Goal: Information Seeking & Learning: Understand process/instructions

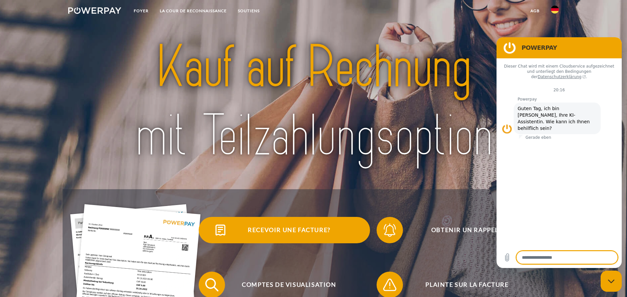
click at [302, 228] on span "Recevoir une facture?" at bounding box center [288, 230] width 161 height 26
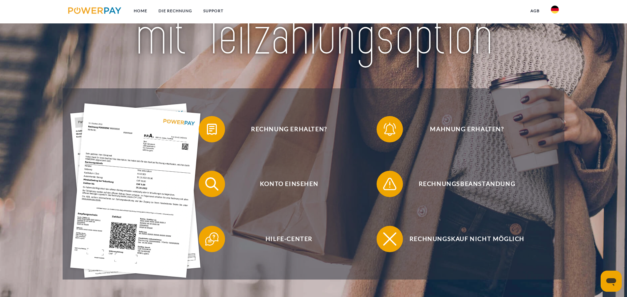
click at [131, 191] on img at bounding box center [136, 190] width 131 height 174
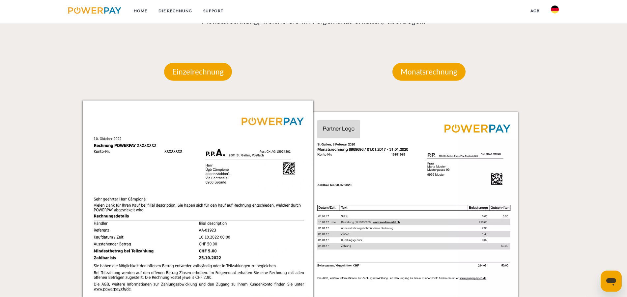
scroll to position [456, 0]
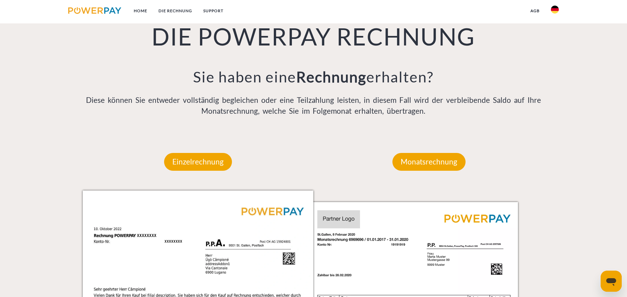
click at [535, 12] on link "agb" at bounding box center [535, 11] width 20 height 12
click at [555, 10] on img at bounding box center [555, 10] width 8 height 8
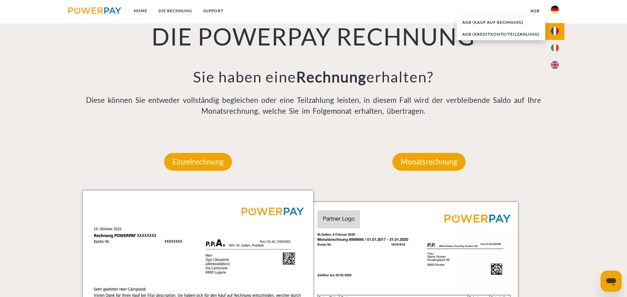
drag, startPoint x: 558, startPoint y: 30, endPoint x: 563, endPoint y: 34, distance: 6.3
click at [558, 30] on img at bounding box center [555, 31] width 8 height 8
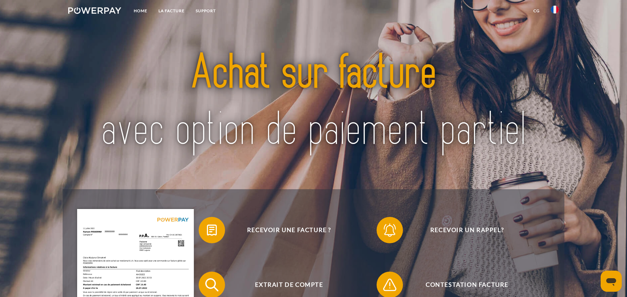
scroll to position [101, 0]
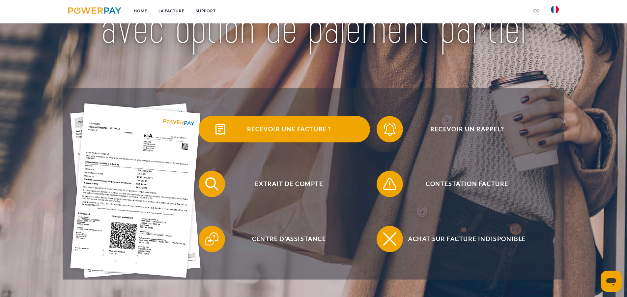
click at [283, 130] on span "Recevoir une facture ?" at bounding box center [288, 129] width 161 height 26
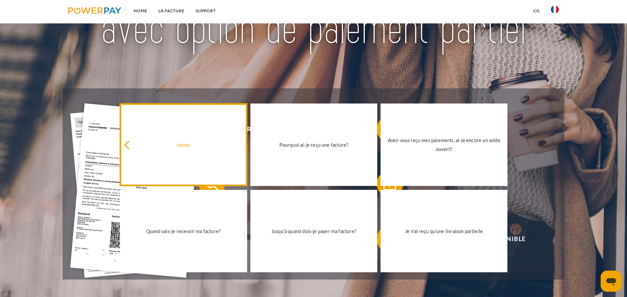
click at [186, 143] on div "retour" at bounding box center [183, 144] width 119 height 9
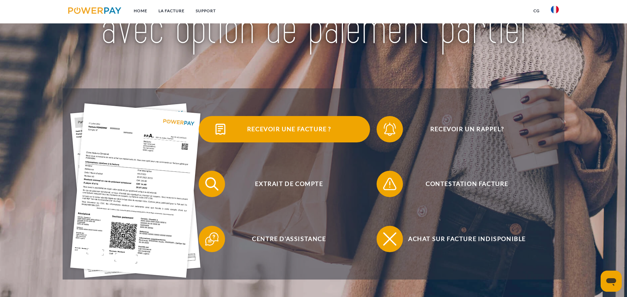
click at [318, 126] on span "Recevoir une facture ?" at bounding box center [288, 129] width 161 height 26
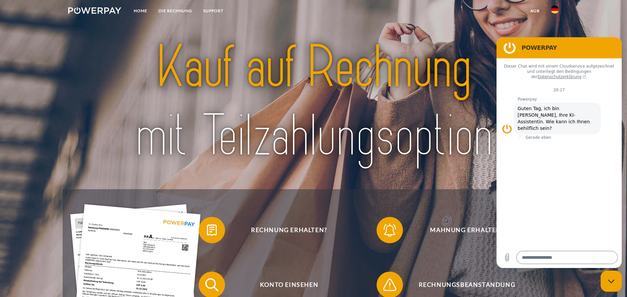
click at [555, 8] on img at bounding box center [555, 10] width 8 height 8
click at [555, 27] on link at bounding box center [554, 31] width 19 height 17
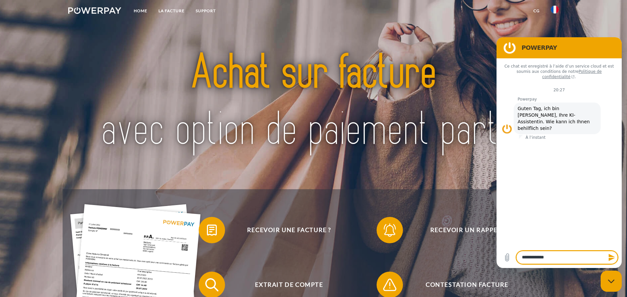
type textarea "**********"
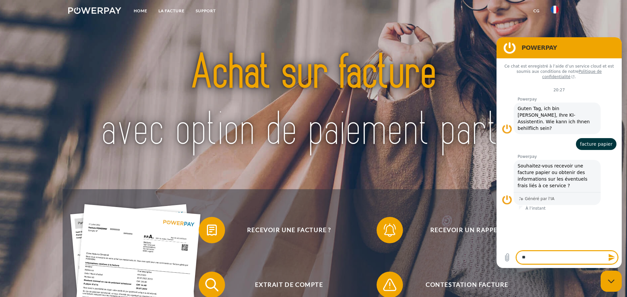
type textarea "***"
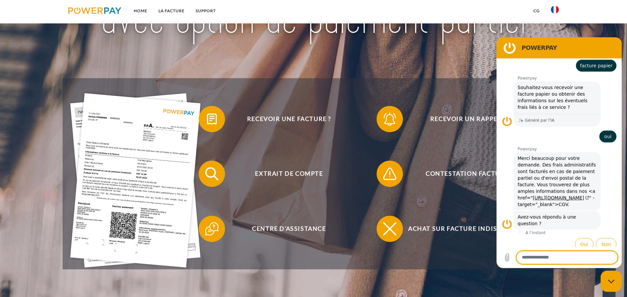
scroll to position [134, 0]
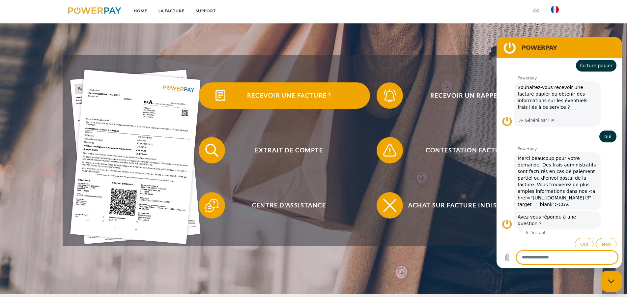
click at [294, 92] on span "Recevoir une facture ?" at bounding box center [288, 95] width 161 height 26
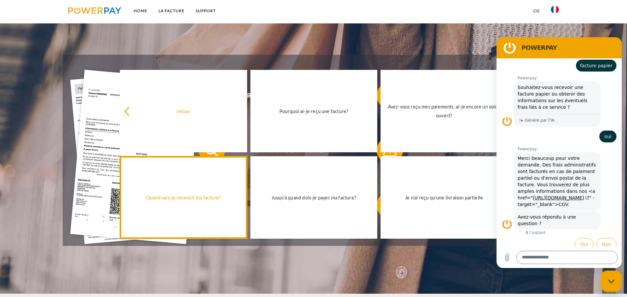
click at [186, 196] on div "Quand vais-je recevoir ma facture?" at bounding box center [183, 197] width 119 height 9
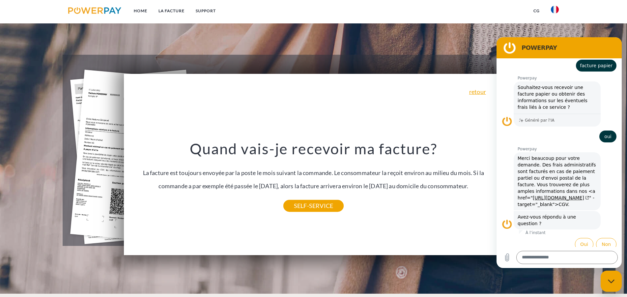
click at [473, 20] on nav "Home LA FACTURE Support CG" at bounding box center [313, 11] width 627 height 23
click at [566, 195] on link "https://terms.mfgroup.ch/agbfiles/Powerpay_Checkout_fr.pdf" at bounding box center [561, 197] width 56 height 5
